Goal: Transaction & Acquisition: Purchase product/service

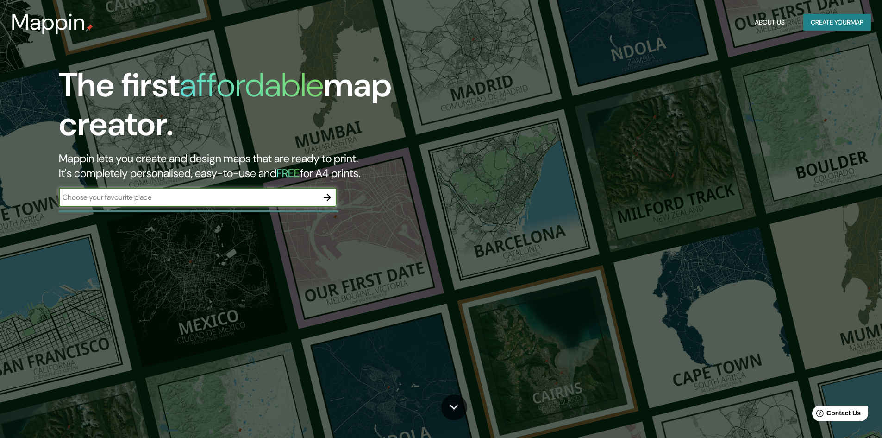
click at [205, 195] on input "text" at bounding box center [188, 197] width 259 height 11
type input "manizales"
click at [324, 197] on icon "button" at bounding box center [327, 197] width 7 height 7
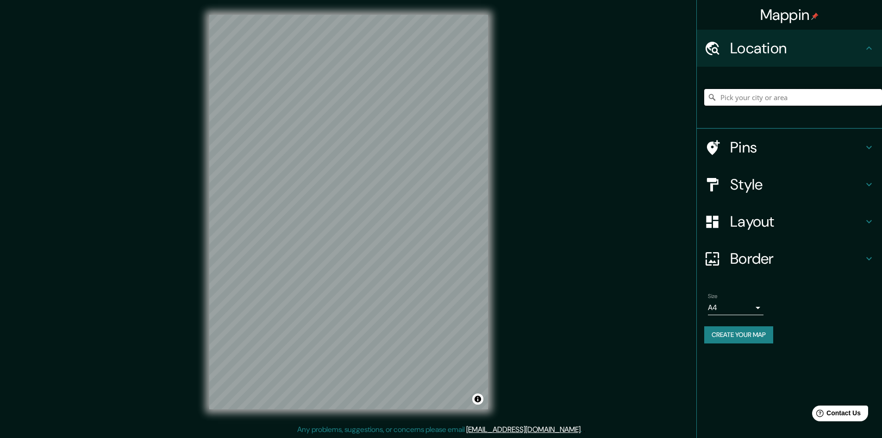
click at [779, 98] on input "Pick your city or area" at bounding box center [793, 97] width 178 height 17
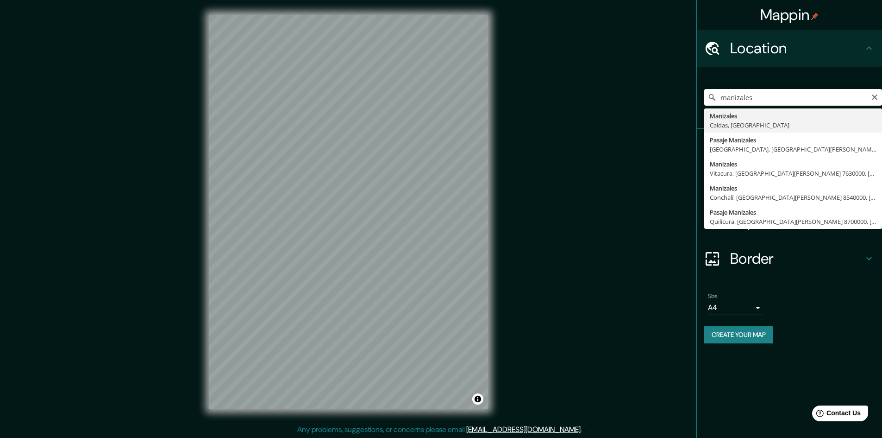
type input "Manizales, [GEOGRAPHIC_DATA], [GEOGRAPHIC_DATA]"
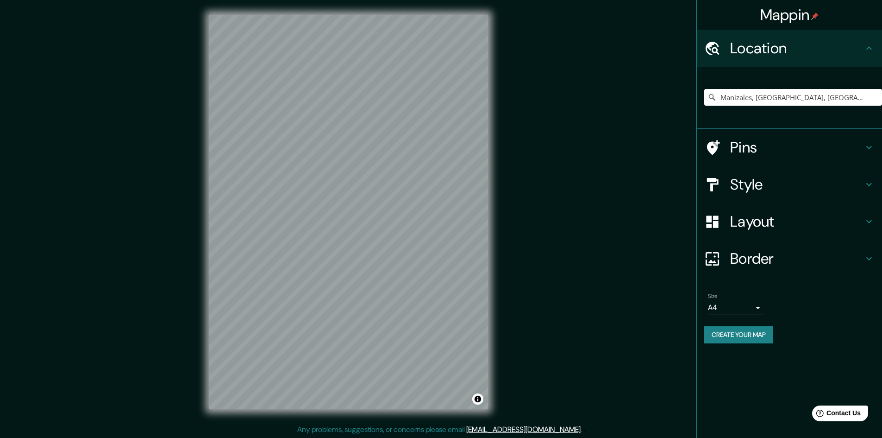
click at [755, 189] on h4 "Style" at bounding box center [796, 184] width 133 height 19
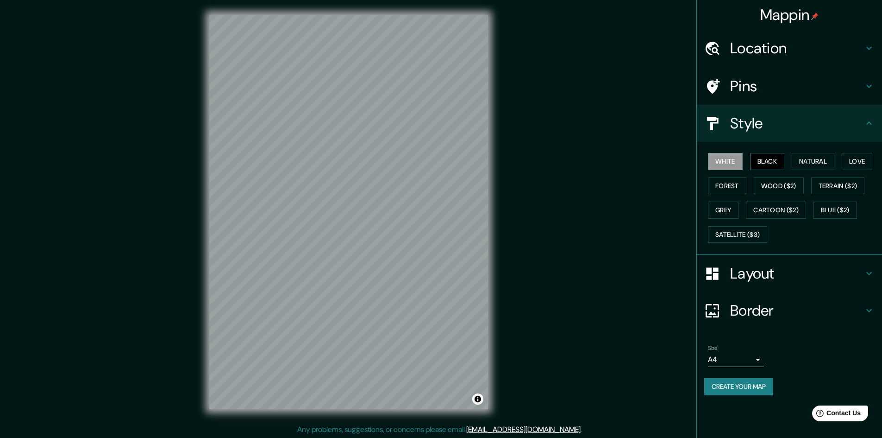
click at [771, 164] on button "Black" at bounding box center [767, 161] width 35 height 17
click at [818, 162] on button "Natural" at bounding box center [813, 161] width 43 height 17
click at [857, 160] on button "Love" at bounding box center [857, 161] width 31 height 17
click at [730, 188] on button "Forest" at bounding box center [727, 185] width 38 height 17
click at [726, 168] on button "White" at bounding box center [725, 161] width 35 height 17
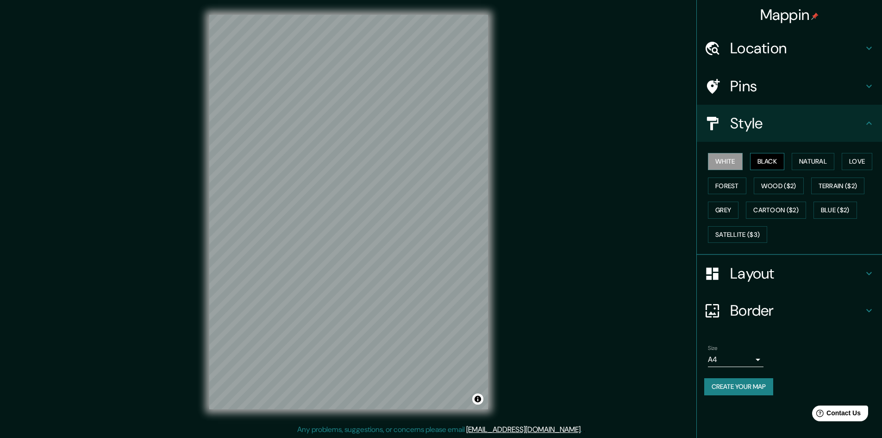
click at [782, 163] on button "Black" at bounding box center [767, 161] width 35 height 17
click at [814, 157] on button "Natural" at bounding box center [813, 161] width 43 height 17
click at [758, 158] on button "Black" at bounding box center [767, 161] width 35 height 17
click at [734, 161] on button "White" at bounding box center [725, 161] width 35 height 17
click at [762, 314] on h4 "Border" at bounding box center [796, 310] width 133 height 19
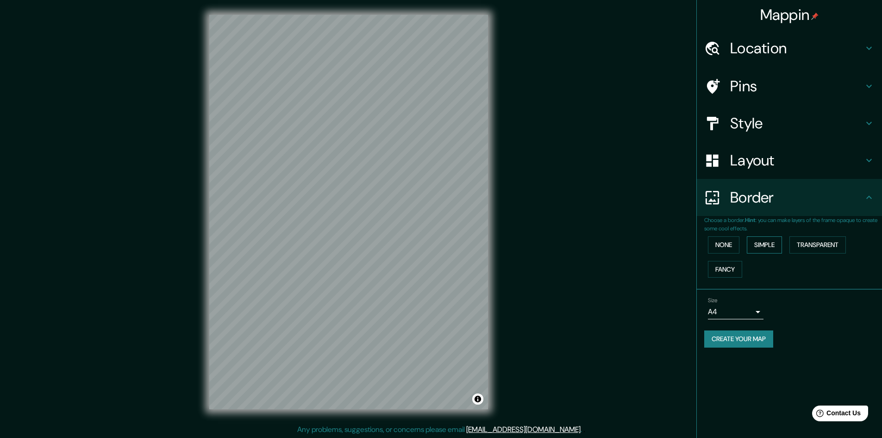
click at [758, 240] on button "Simple" at bounding box center [764, 244] width 35 height 17
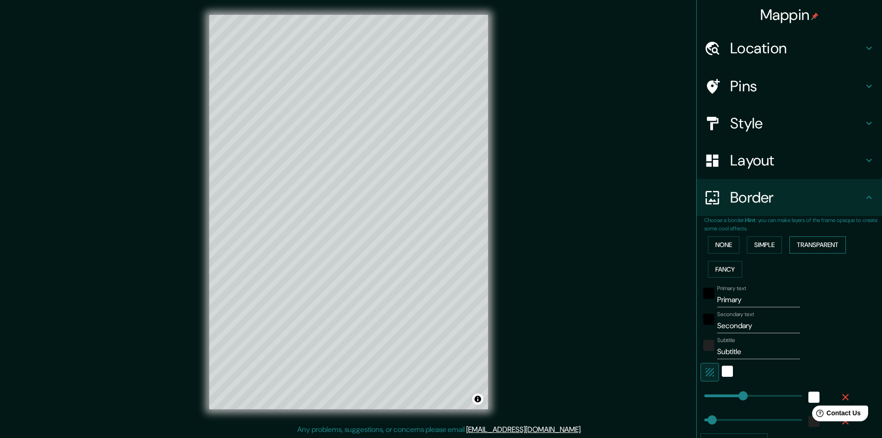
click at [813, 245] on button "Transparent" at bounding box center [818, 244] width 57 height 17
click at [724, 244] on button "None" at bounding box center [723, 244] width 31 height 17
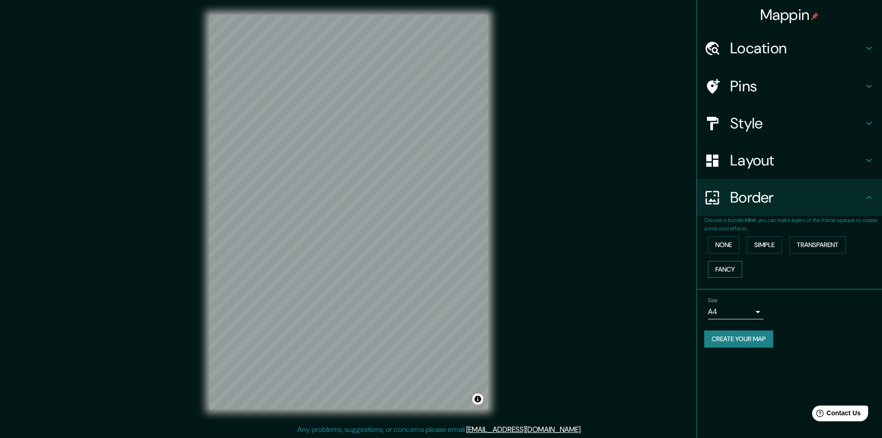
click at [727, 272] on button "Fancy" at bounding box center [725, 269] width 34 height 17
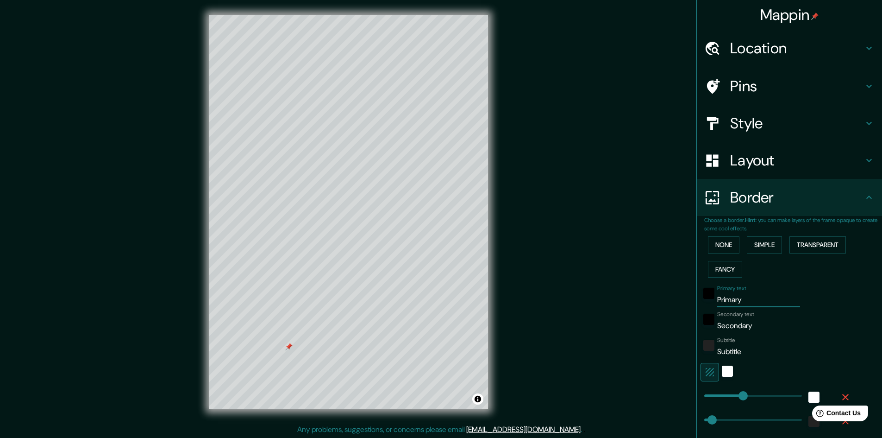
drag, startPoint x: 742, startPoint y: 299, endPoint x: 559, endPoint y: 301, distance: 183.9
click at [610, 301] on div "Mappin Location [GEOGRAPHIC_DATA], [GEOGRAPHIC_DATA], [GEOGRAPHIC_DATA] Pins St…" at bounding box center [441, 219] width 882 height 439
type input "C"
type input "241"
type input "48"
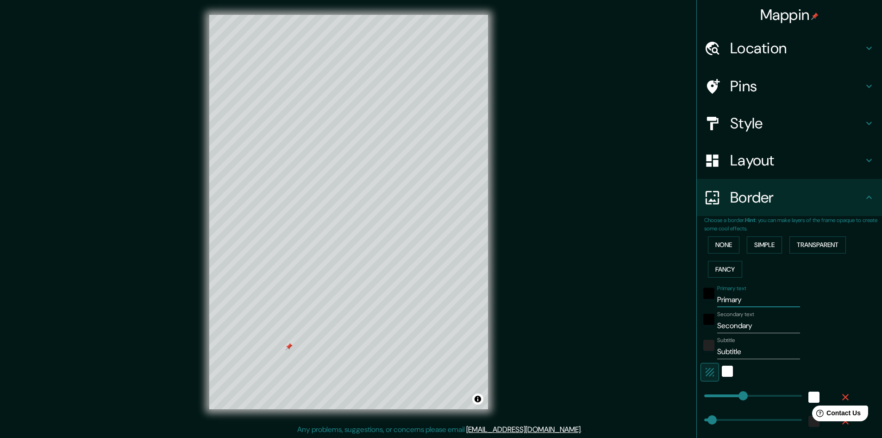
type input "48"
type input "24"
type input "CO"
type input "241"
type input "48"
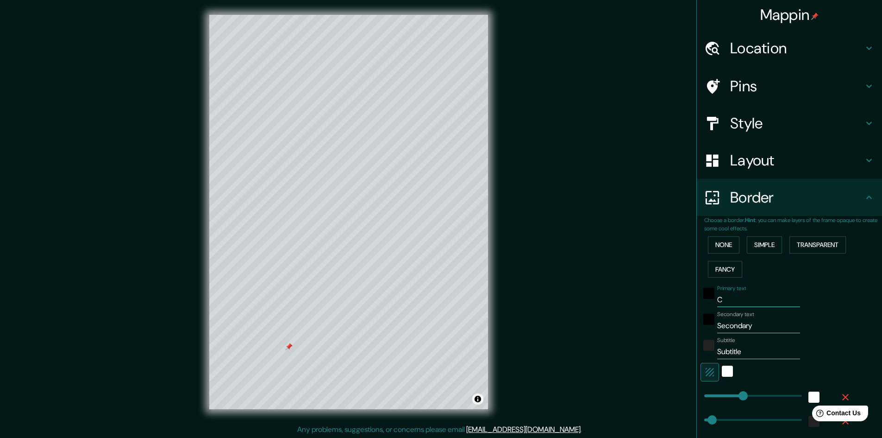
type input "48"
type input "24"
type input "COL"
type input "241"
type input "48"
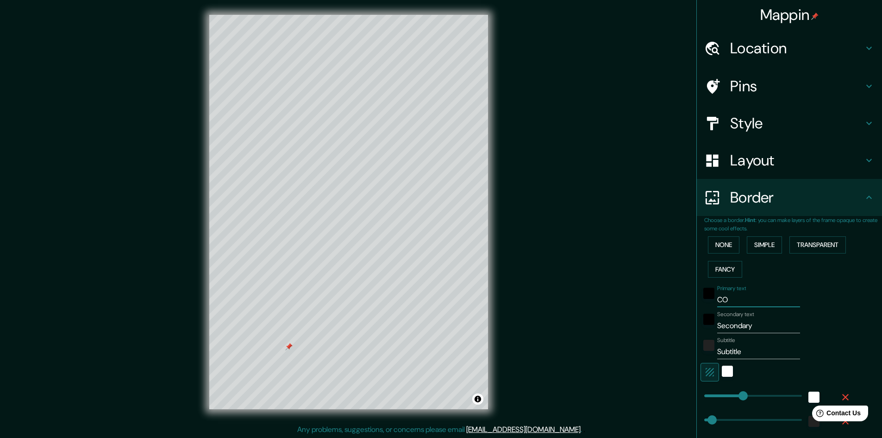
type input "48"
type input "24"
type input "COLO"
type input "241"
type input "48"
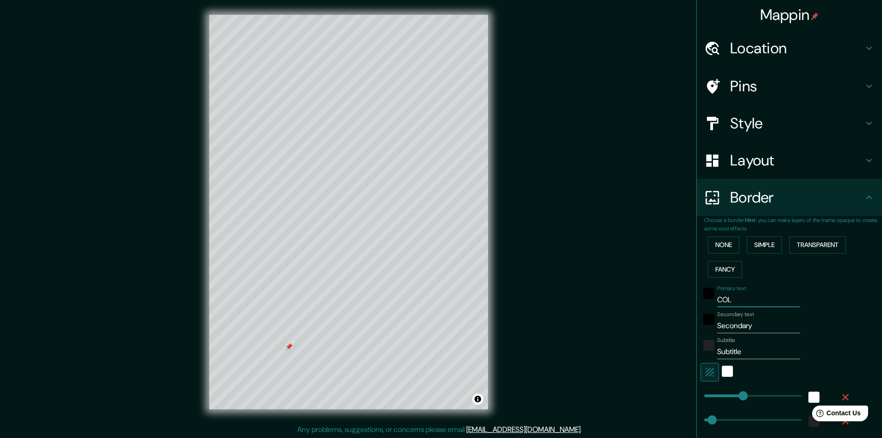
type input "48"
type input "24"
type input "COLOM"
type input "241"
type input "48"
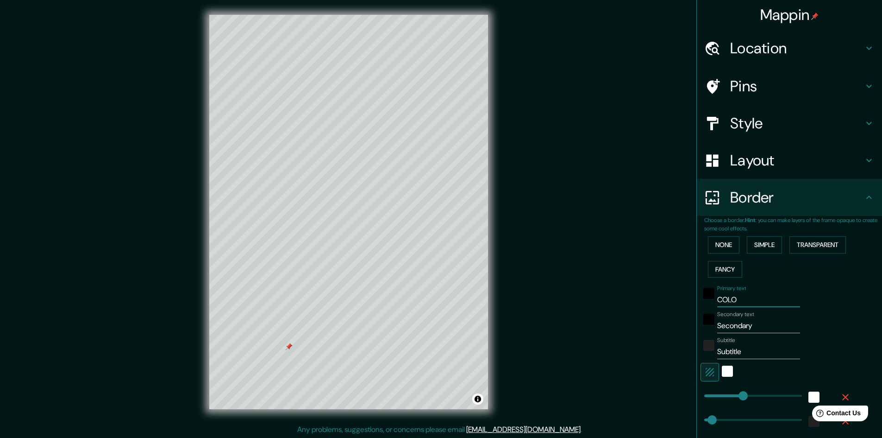
type input "48"
type input "24"
type input "[PERSON_NAME]"
type input "241"
type input "48"
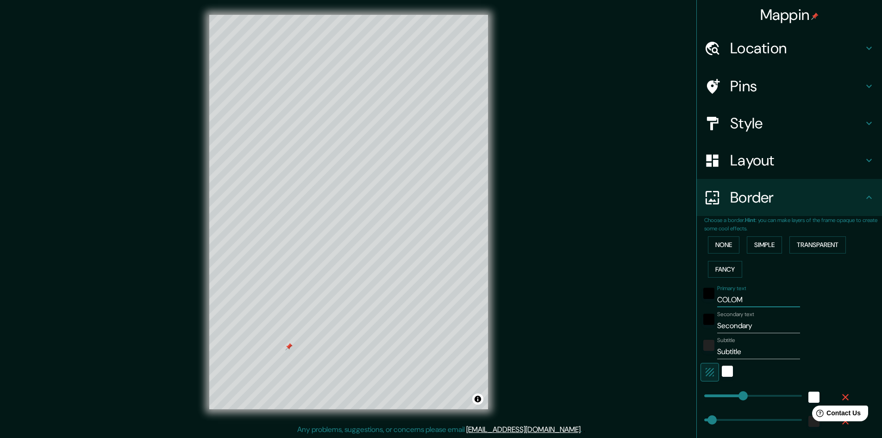
type input "48"
type input "24"
type input "[PERSON_NAME]"
type input "241"
type input "48"
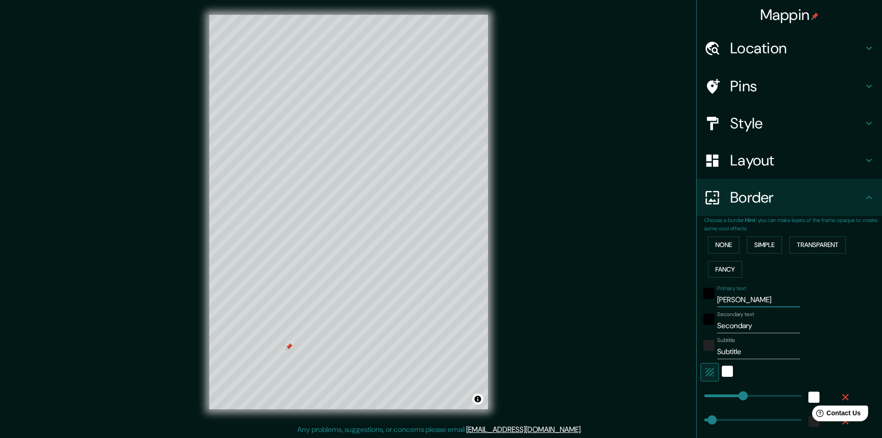
type input "48"
type input "24"
type input "[GEOGRAPHIC_DATA]"
type input "241"
type input "48"
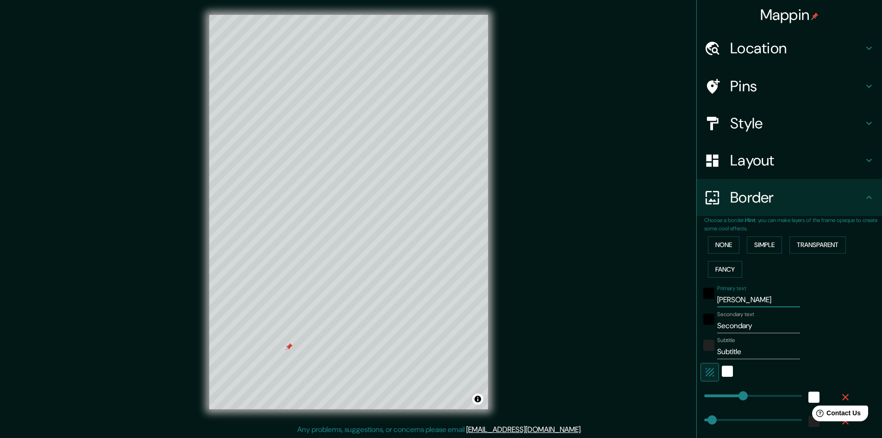
type input "48"
type input "24"
type input "[GEOGRAPHIC_DATA]"
click at [479, 288] on div "Mappin Location [GEOGRAPHIC_DATA], [GEOGRAPHIC_DATA], [GEOGRAPHIC_DATA] Pins St…" at bounding box center [441, 219] width 882 height 439
type input "M"
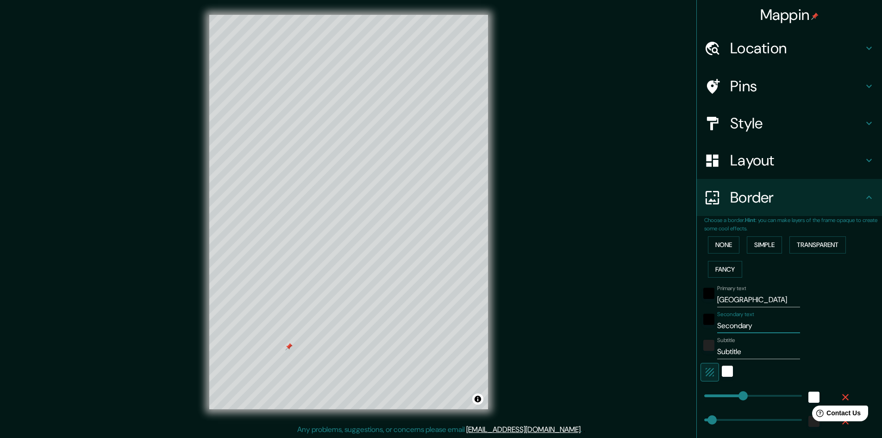
type input "241"
type input "48"
type input "24"
type input "MA"
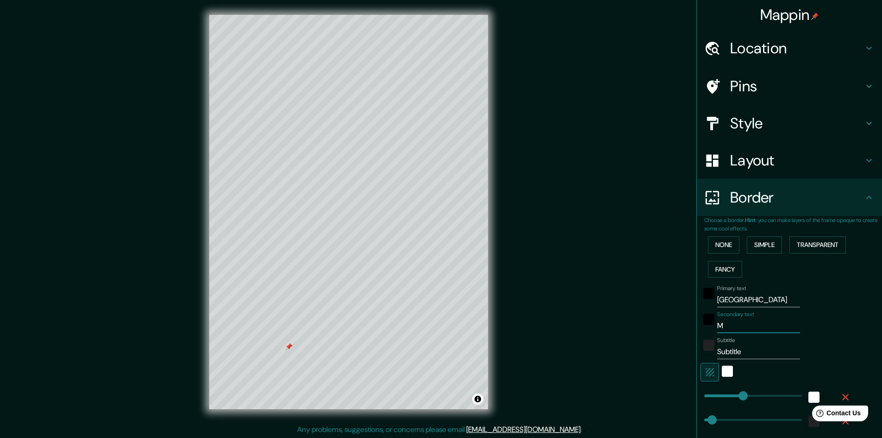
type input "241"
type input "48"
type input "24"
type input "MAN"
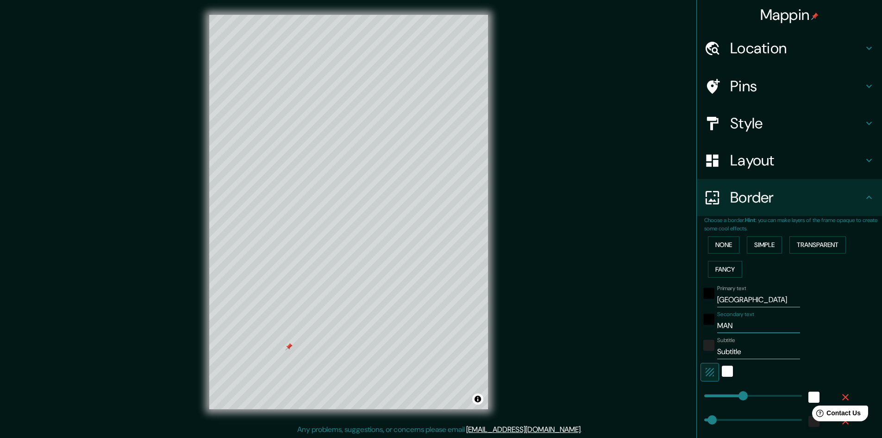
type input "241"
type input "48"
type input "24"
type input "MANI"
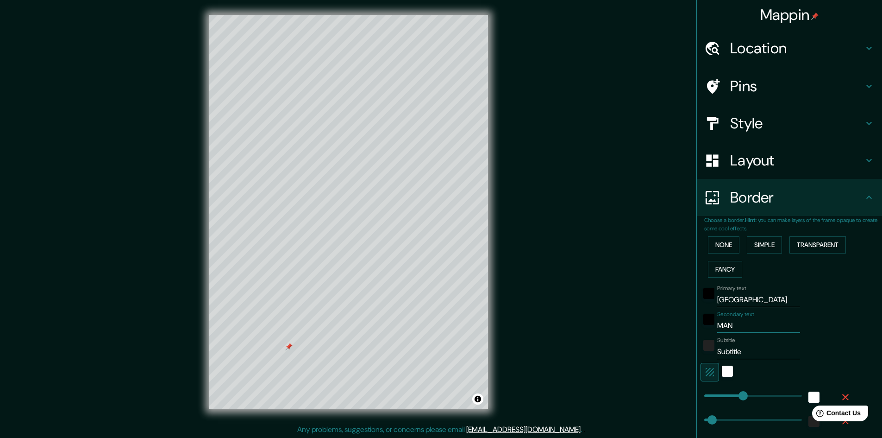
type input "241"
type input "48"
type input "24"
type input "MANIZ"
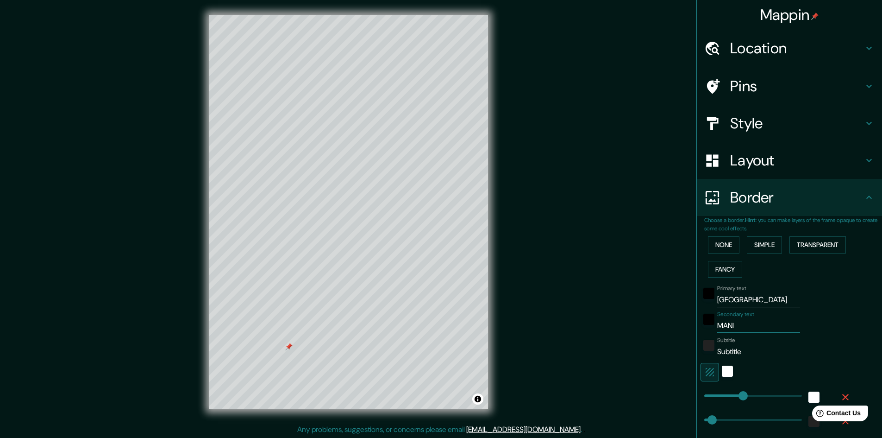
type input "241"
type input "48"
type input "24"
type input "MANIZA"
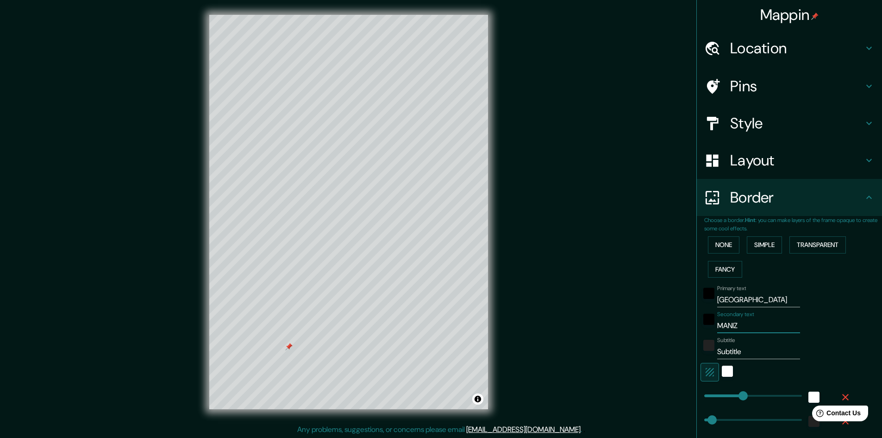
type input "241"
type input "48"
type input "24"
type input "MANIZAL"
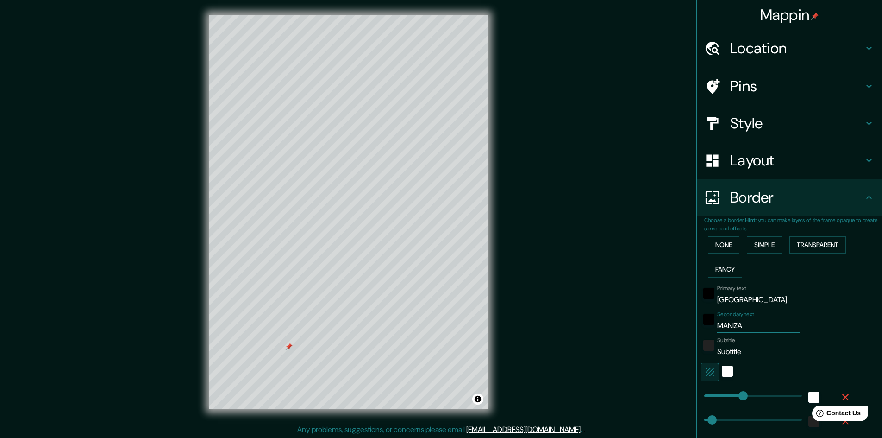
type input "241"
type input "48"
type input "24"
type input "MANIZALE"
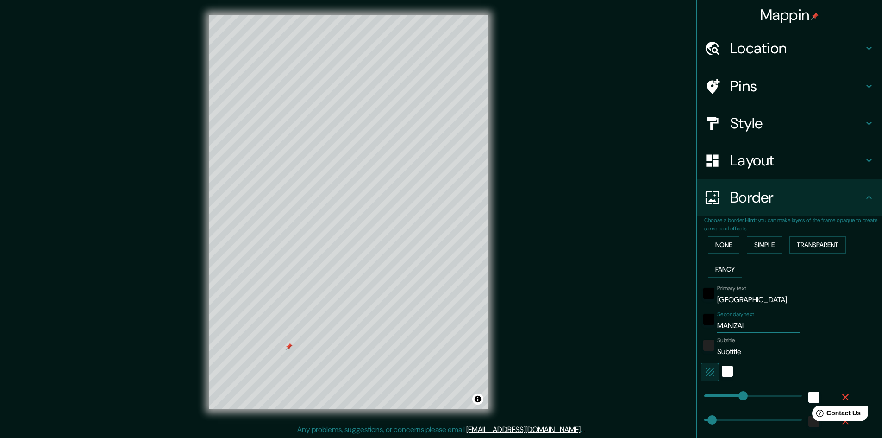
type input "241"
type input "48"
type input "24"
type input "MANIZALES"
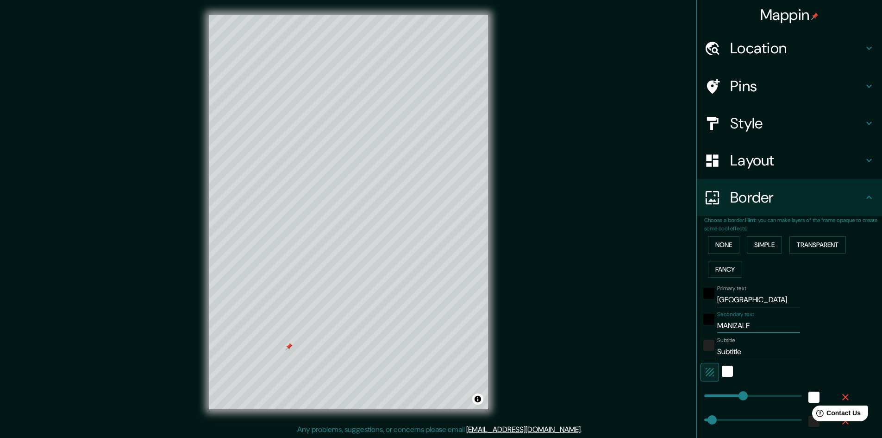
type input "241"
type input "48"
type input "24"
drag, startPoint x: 747, startPoint y: 352, endPoint x: 503, endPoint y: 324, distance: 245.3
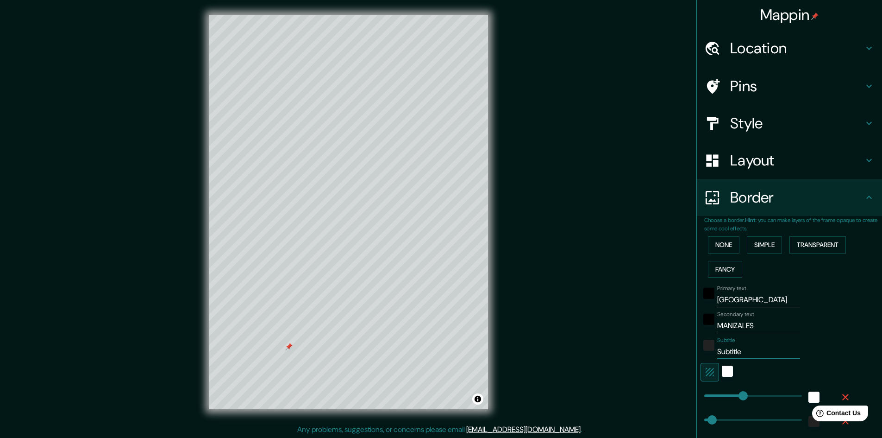
click at [511, 324] on div "Mappin Location [GEOGRAPHIC_DATA], [GEOGRAPHIC_DATA], [GEOGRAPHIC_DATA] Pins St…" at bounding box center [441, 219] width 882 height 439
click at [749, 300] on input "[GEOGRAPHIC_DATA]" at bounding box center [758, 299] width 83 height 15
click at [769, 325] on input "MANIZALES" at bounding box center [758, 325] width 83 height 15
type input "MANIZALES-"
type input "241"
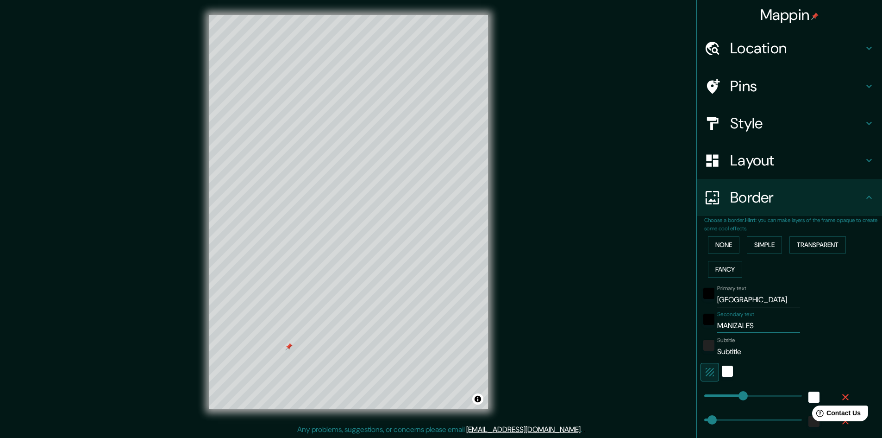
type input "48"
type input "24"
type input "MANIZALES--"
type input "241"
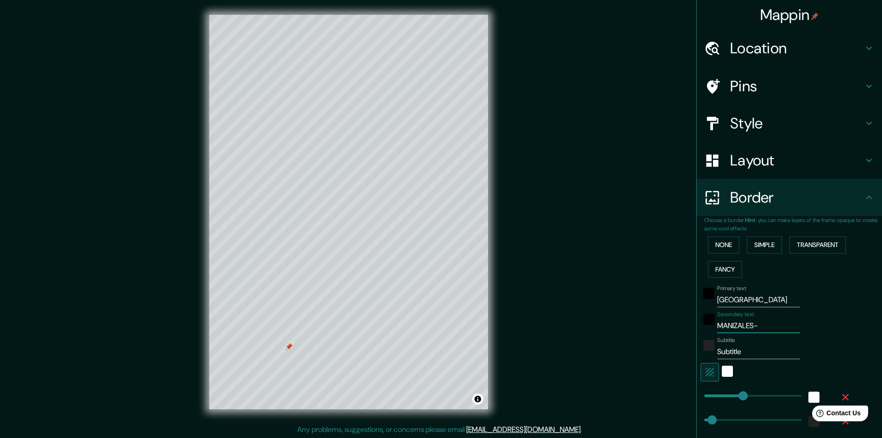
type input "48"
type input "24"
type input "MANIZALES---"
type input "241"
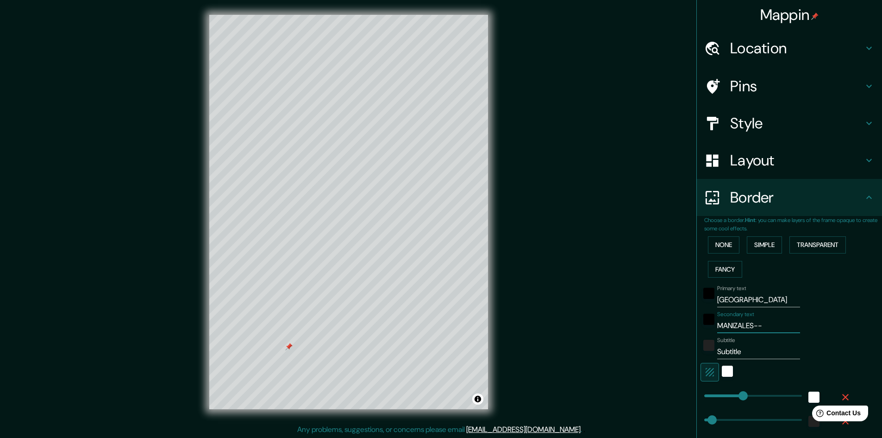
type input "48"
type input "24"
type input "MANIZALES----"
type input "241"
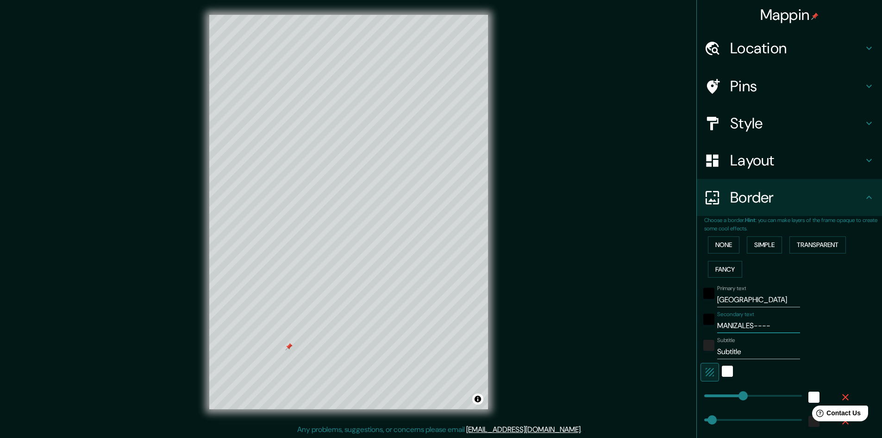
type input "48"
type input "24"
type input "MANIZALES---"
type input "241"
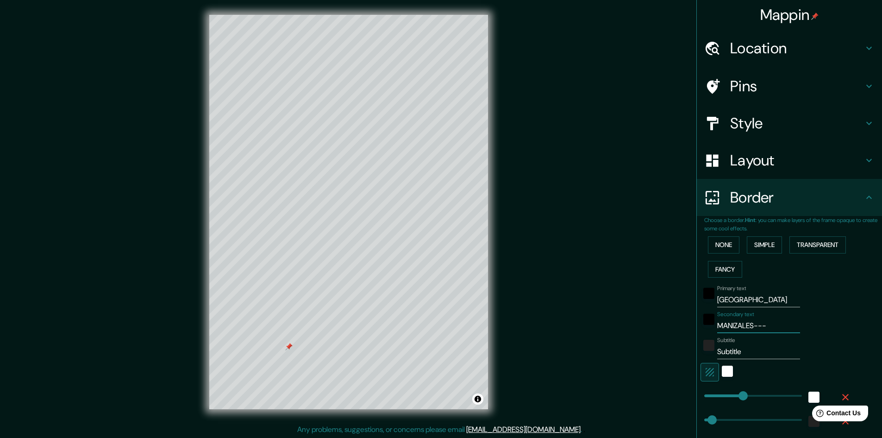
type input "48"
type input "24"
type input "MANIZALES--"
type input "241"
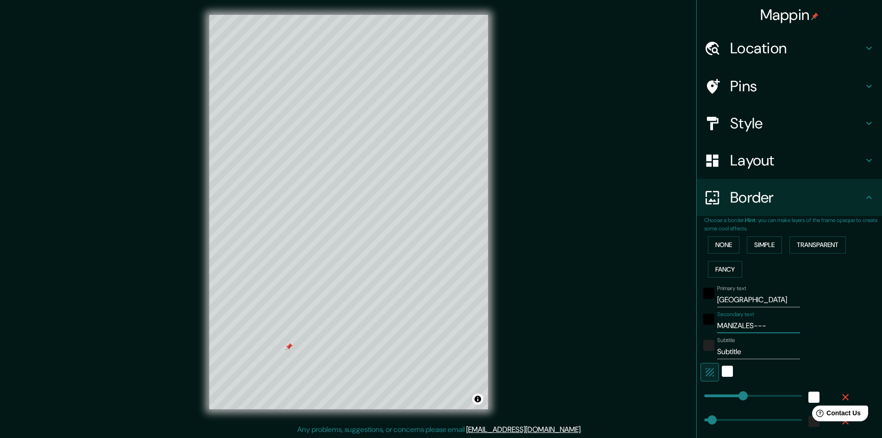
type input "48"
type input "24"
type input "MANIZALES-"
type input "241"
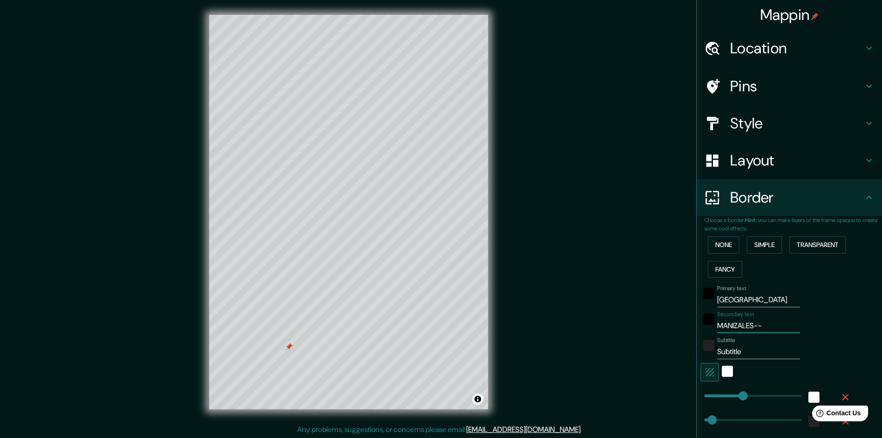
type input "48"
type input "24"
type input "MANIZALES"
type input "241"
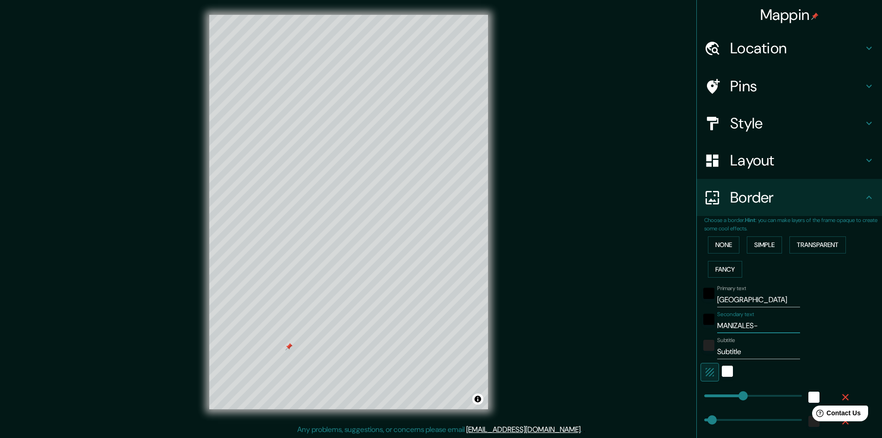
type input "48"
type input "24"
type input "MANIZALES_"
type input "241"
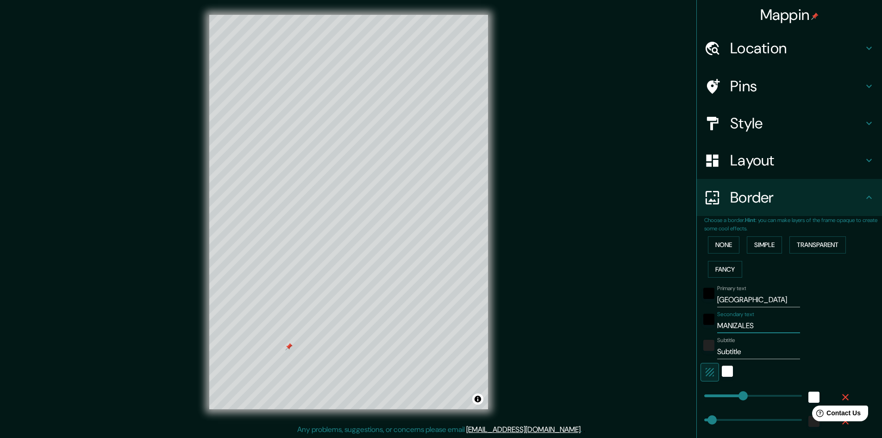
type input "48"
type input "24"
type input "MANIZALES__"
type input "241"
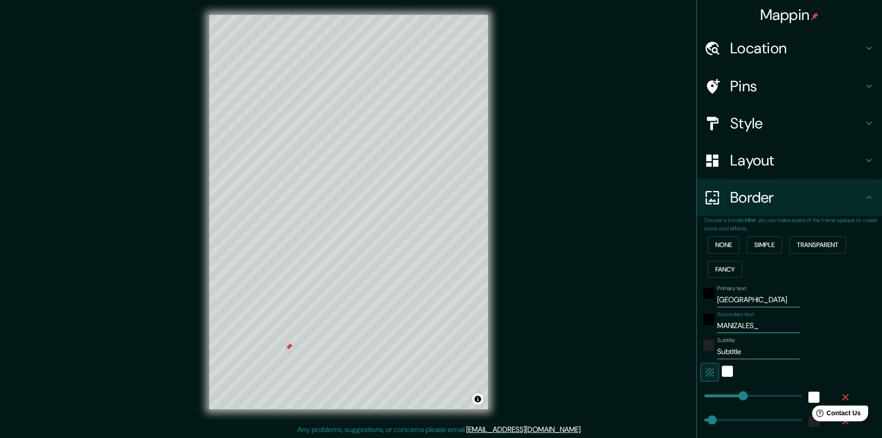
type input "48"
type input "24"
type input "MANIZALES___"
type input "241"
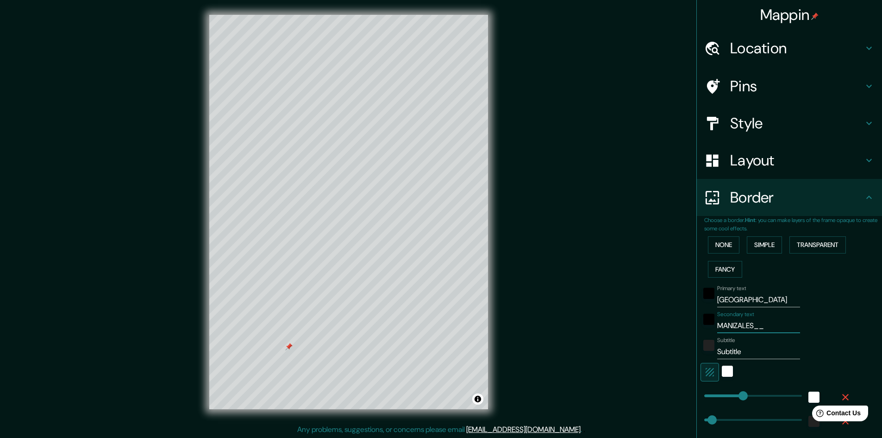
type input "48"
type input "24"
type input "MANIZALES__"
type input "241"
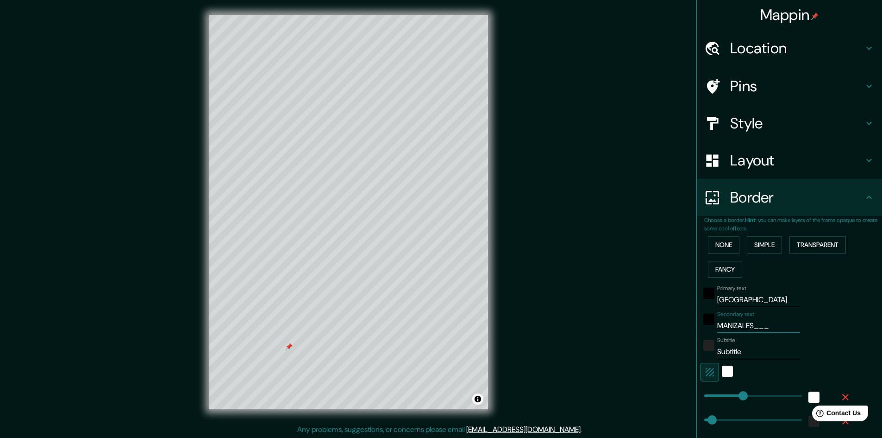
type input "48"
type input "24"
type input "MANIZALES_"
type input "241"
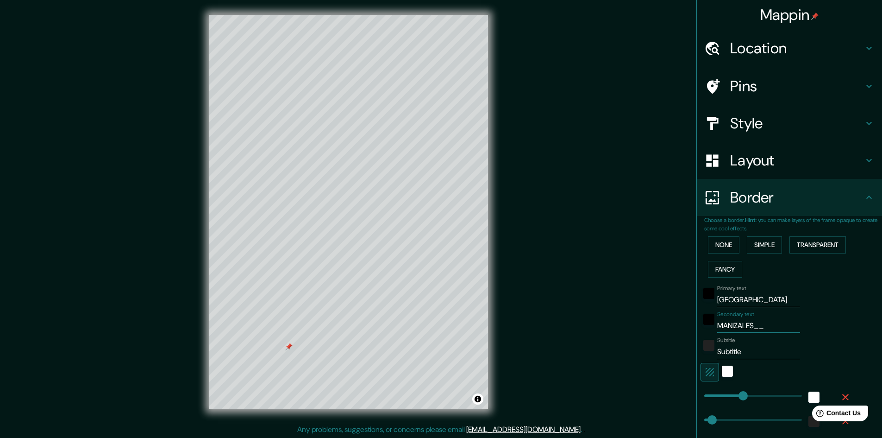
type input "48"
type input "24"
type input "MANIZALES"
type input "241"
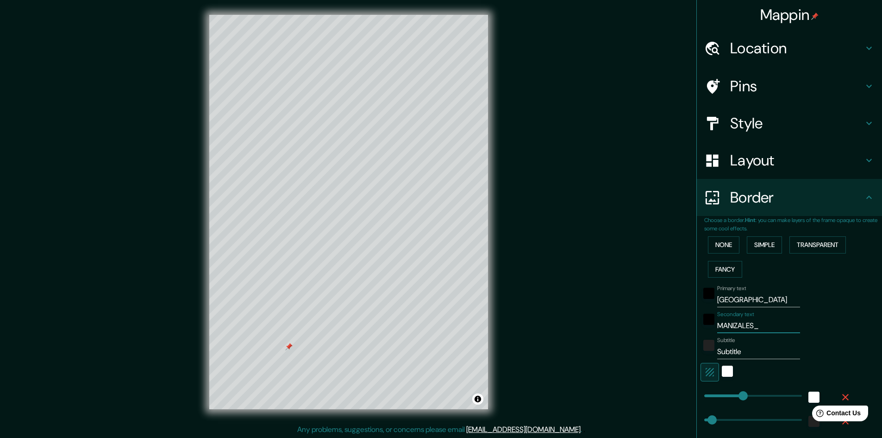
type input "48"
type input "24"
drag, startPoint x: 766, startPoint y: 349, endPoint x: 583, endPoint y: 334, distance: 183.5
click at [583, 334] on div "Mappin Location [GEOGRAPHIC_DATA], [GEOGRAPHIC_DATA], [GEOGRAPHIC_DATA] Pins St…" at bounding box center [441, 219] width 882 height 439
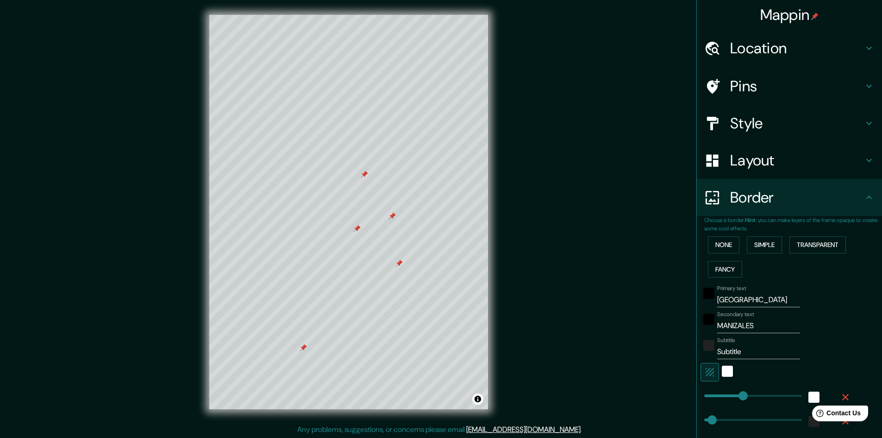
type input "MANIZALES_"
type input "241"
type input "48"
type input "24"
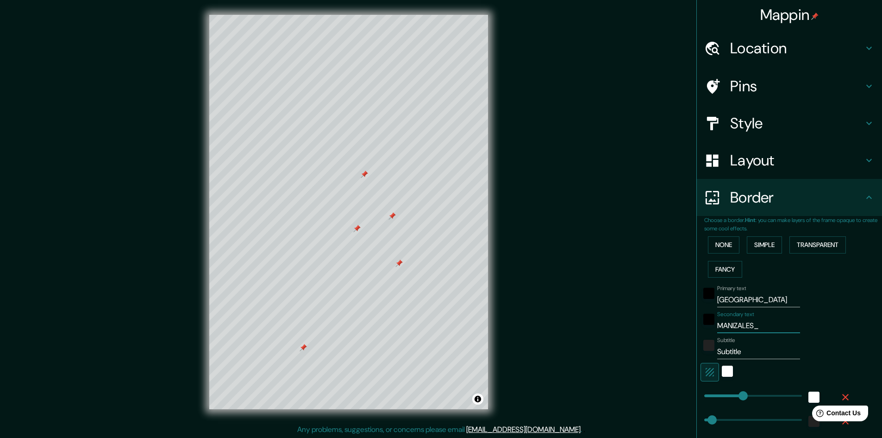
type input "MANIZALES__"
type input "241"
type input "48"
type input "24"
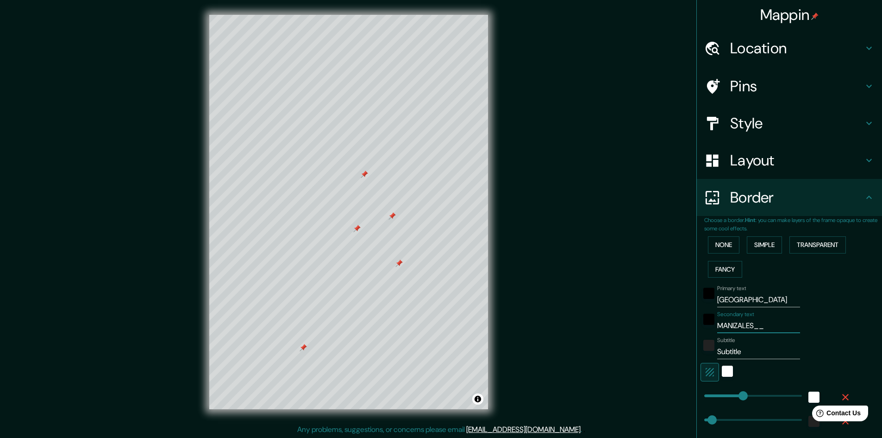
type input "MANIZALES___"
type input "241"
type input "48"
type input "24"
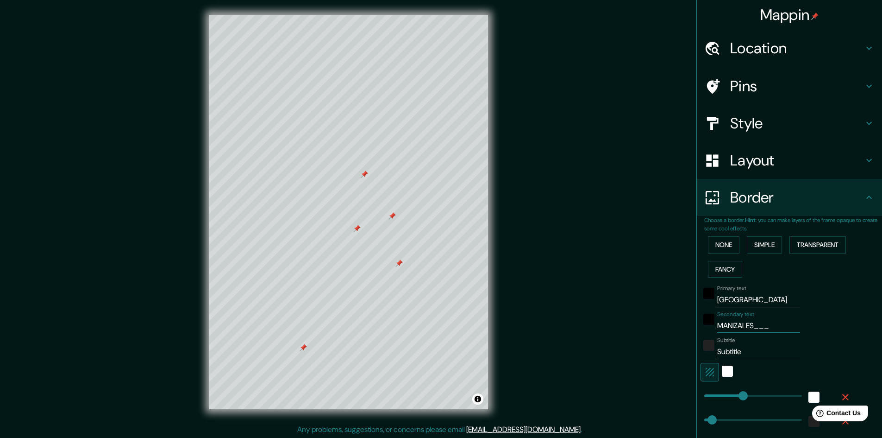
type input "MANIZALES__"
type input "241"
type input "48"
type input "24"
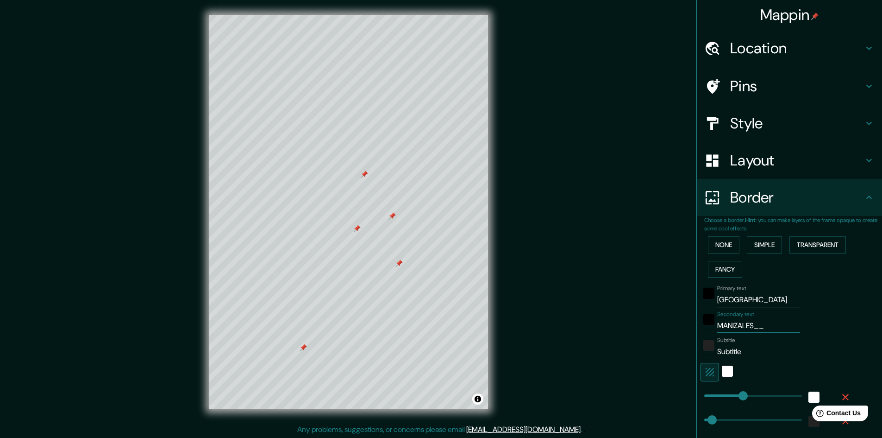
type input "MANIZALES_"
type input "241"
type input "48"
type input "24"
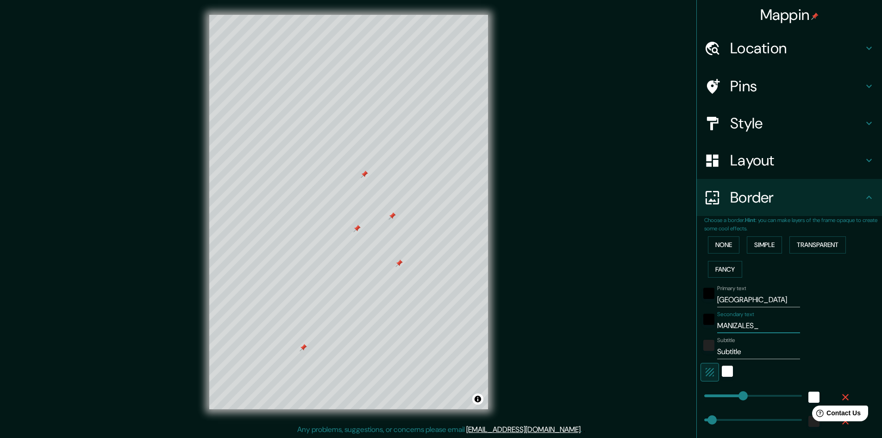
type input "MANIZALES"
type input "241"
type input "48"
type input "24"
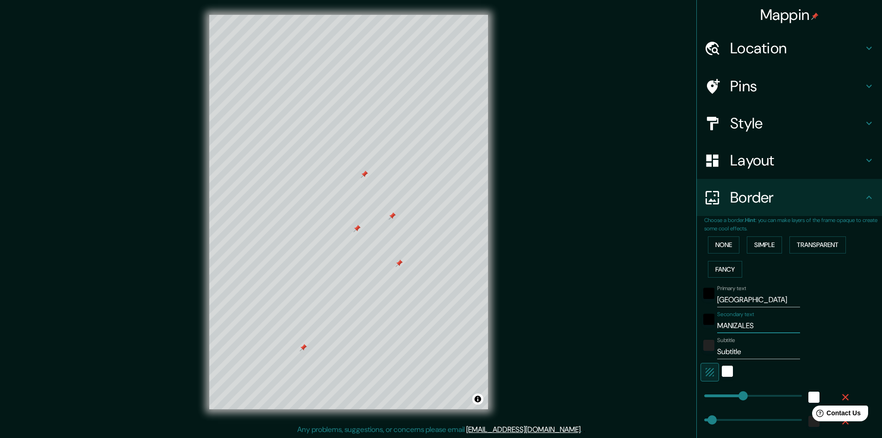
type input "MANIZALES-"
type input "241"
type input "48"
type input "24"
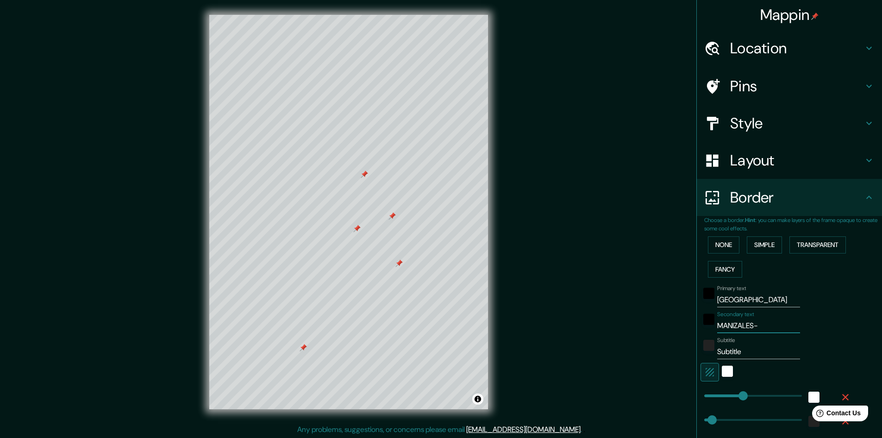
type input "MANIZALES--"
type input "241"
type input "48"
type input "24"
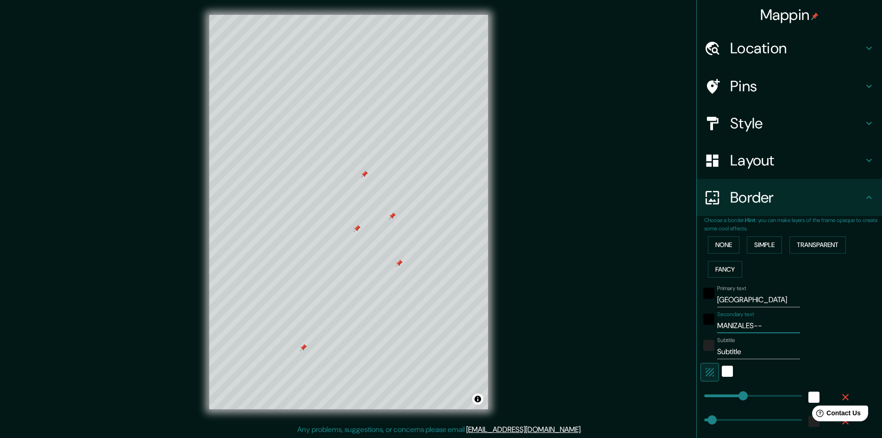
type input "MANIZALES---"
type input "241"
drag, startPoint x: 303, startPoint y: 347, endPoint x: 339, endPoint y: 290, distance: 67.5
click at [339, 290] on div at bounding box center [339, 292] width 7 height 7
click at [339, 290] on div at bounding box center [339, 290] width 7 height 7
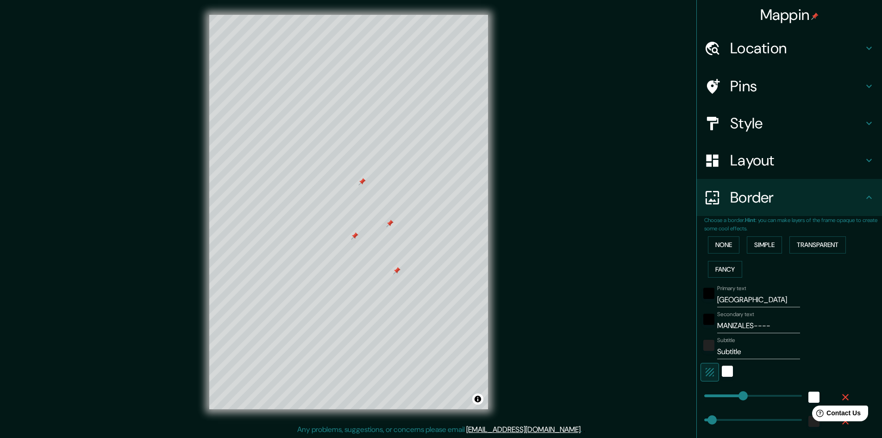
click at [396, 269] on div at bounding box center [396, 270] width 7 height 7
click at [355, 235] on div at bounding box center [354, 235] width 7 height 7
click at [390, 223] on div at bounding box center [389, 223] width 7 height 7
click at [363, 183] on div at bounding box center [361, 181] width 7 height 7
click at [771, 321] on input "MANIZALES----" at bounding box center [758, 325] width 83 height 15
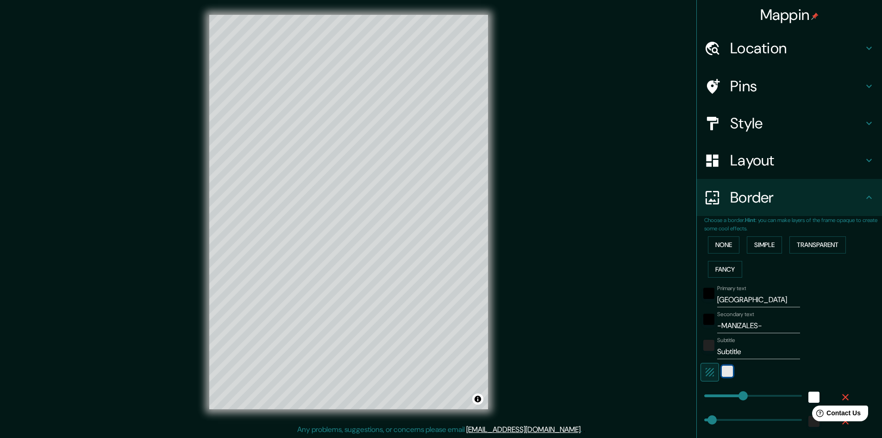
click at [723, 373] on div "white" at bounding box center [727, 370] width 11 height 11
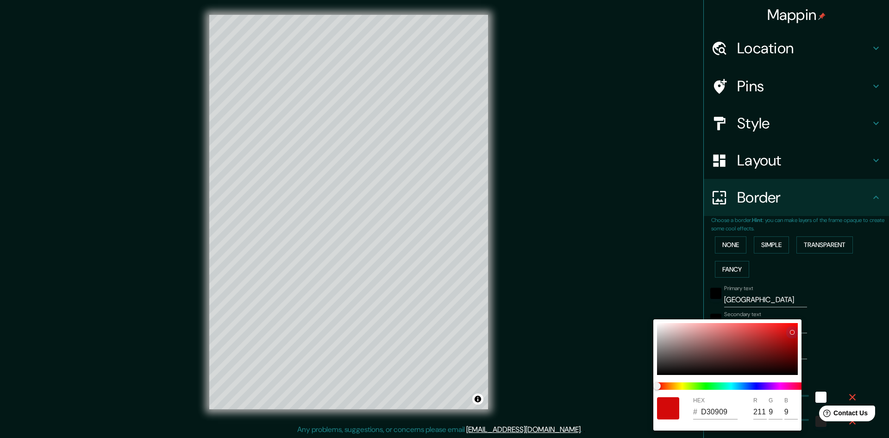
drag, startPoint x: 757, startPoint y: 339, endPoint x: 809, endPoint y: 324, distance: 53.9
click at [809, 324] on div "HEX # D30909 R 211 G 9 B 9" at bounding box center [444, 219] width 889 height 438
drag, startPoint x: 679, startPoint y: 340, endPoint x: 586, endPoint y: 329, distance: 92.8
click at [586, 329] on div "HEX # D8C0C0 R 216 G 192 B 192" at bounding box center [444, 219] width 889 height 438
drag, startPoint x: 653, startPoint y: 330, endPoint x: 647, endPoint y: 308, distance: 23.5
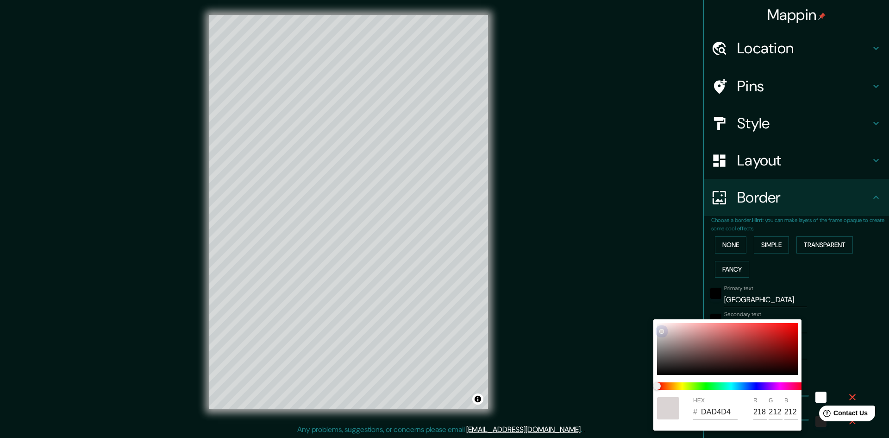
click at [647, 308] on div "HEX # DAD4D4 R 218 G 212 B 212" at bounding box center [444, 219] width 889 height 438
drag, startPoint x: 666, startPoint y: 332, endPoint x: 683, endPoint y: 326, distance: 17.5
click at [686, 326] on div at bounding box center [727, 349] width 141 height 52
drag, startPoint x: 682, startPoint y: 325, endPoint x: 648, endPoint y: 317, distance: 34.6
click at [648, 317] on div "HEX # FDFBFB R 253 G 251 B 251" at bounding box center [444, 219] width 889 height 438
